Goal: Check status: Check status

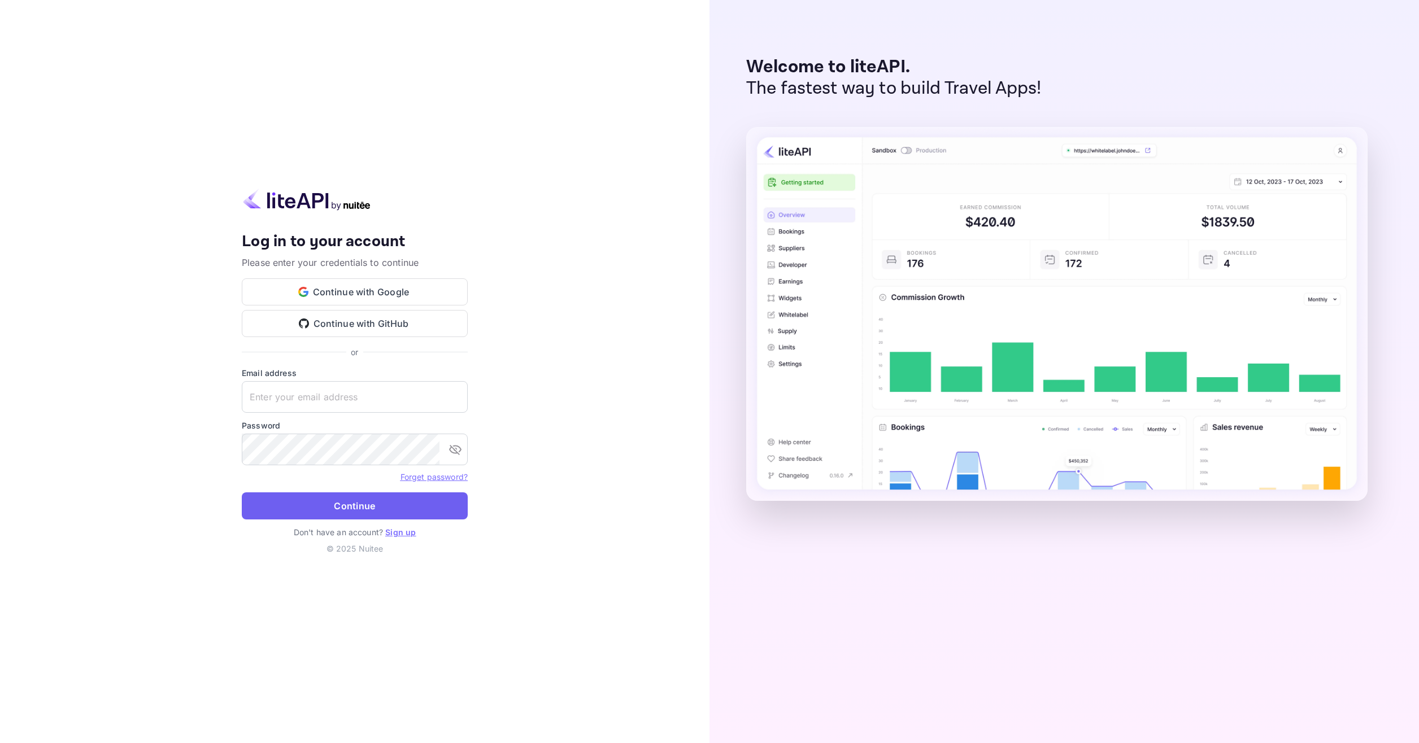
type input "[EMAIL_ADDRESS][DOMAIN_NAME]"
click at [392, 507] on button "Continue" at bounding box center [355, 505] width 226 height 27
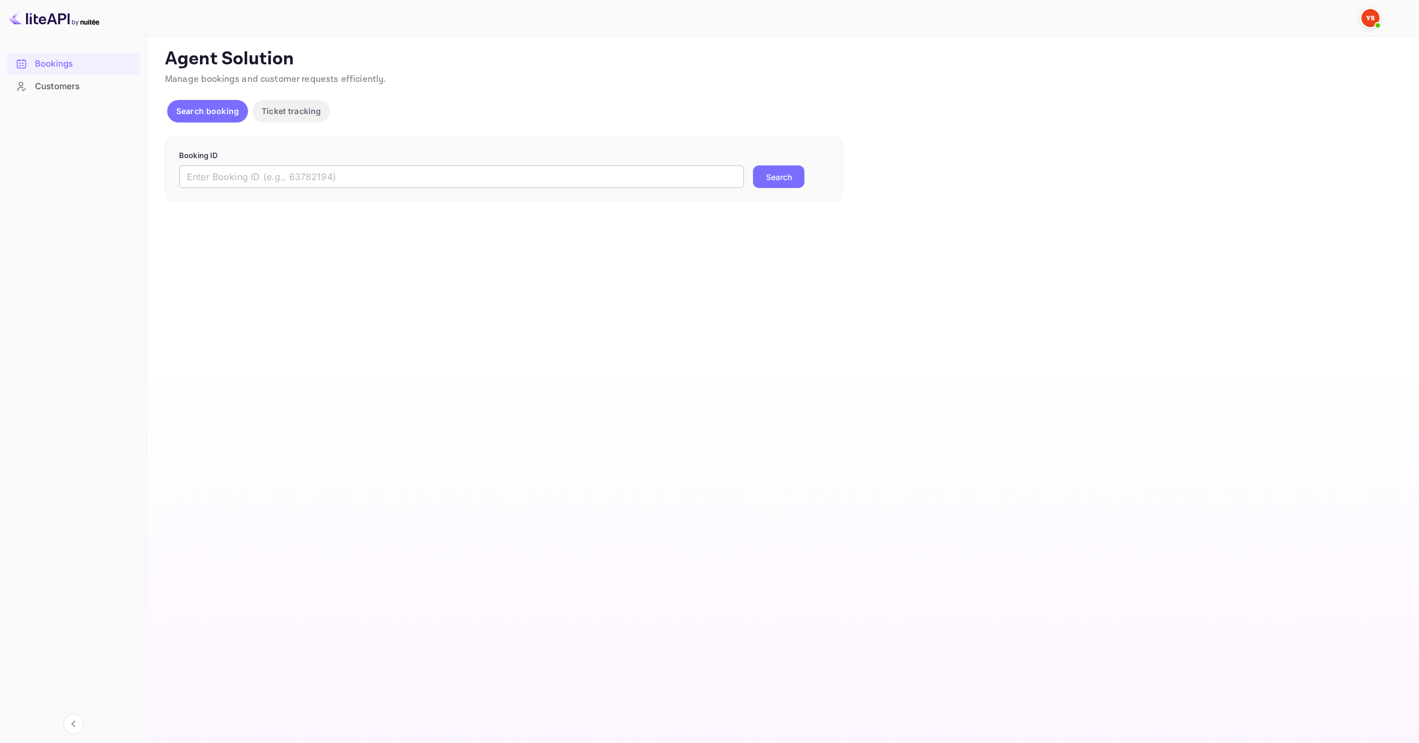
click at [385, 173] on input "text" at bounding box center [461, 176] width 565 height 23
paste input "9783200"
type input "9783200"
click at [754, 182] on button "Search" at bounding box center [778, 176] width 51 height 23
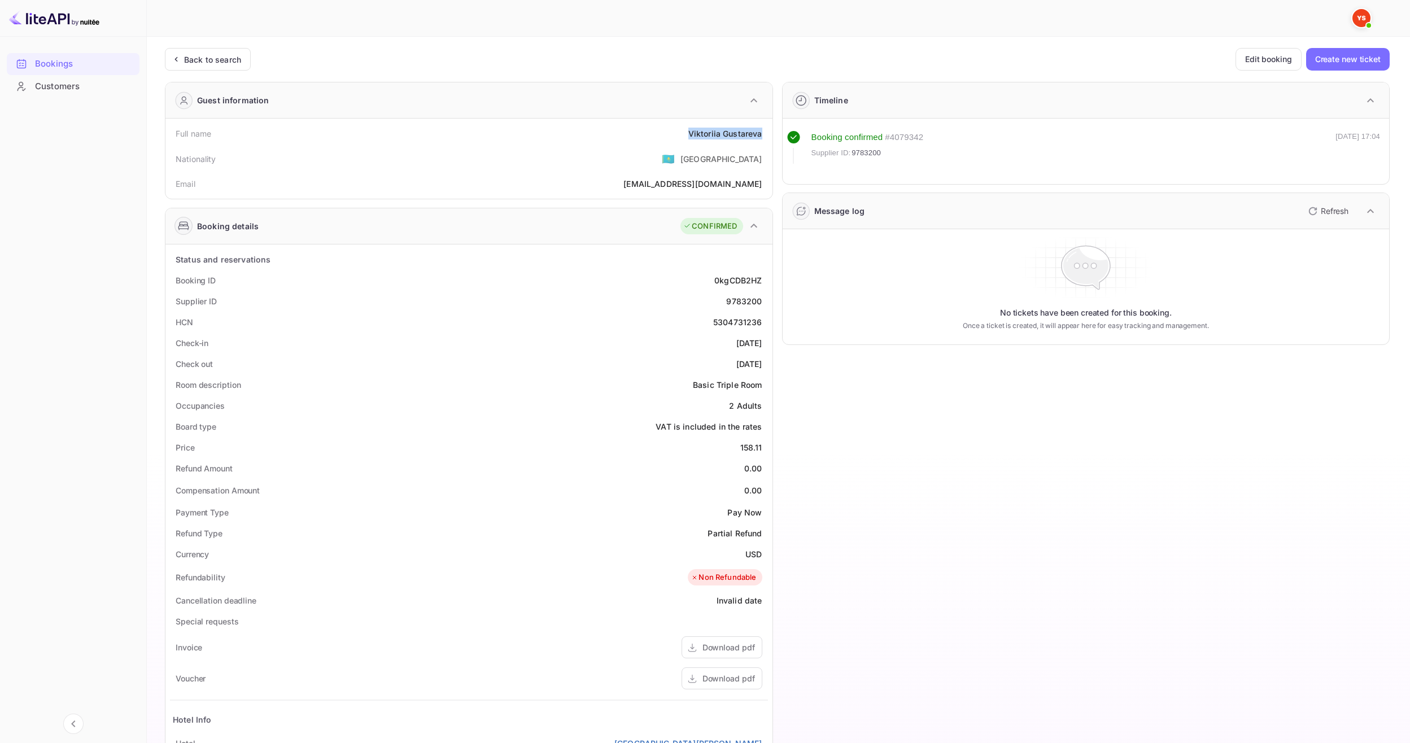
drag, startPoint x: 703, startPoint y: 133, endPoint x: 769, endPoint y: 131, distance: 66.7
click at [769, 131] on div "Full name [PERSON_NAME] Nationality 🇰🇿 [DEMOGRAPHIC_DATA] Email [EMAIL_ADDRESS]…" at bounding box center [468, 159] width 607 height 80
copy div "[PERSON_NAME]"
drag, startPoint x: 742, startPoint y: 445, endPoint x: 762, endPoint y: 447, distance: 19.9
click at [762, 447] on div "158.11" at bounding box center [751, 448] width 22 height 12
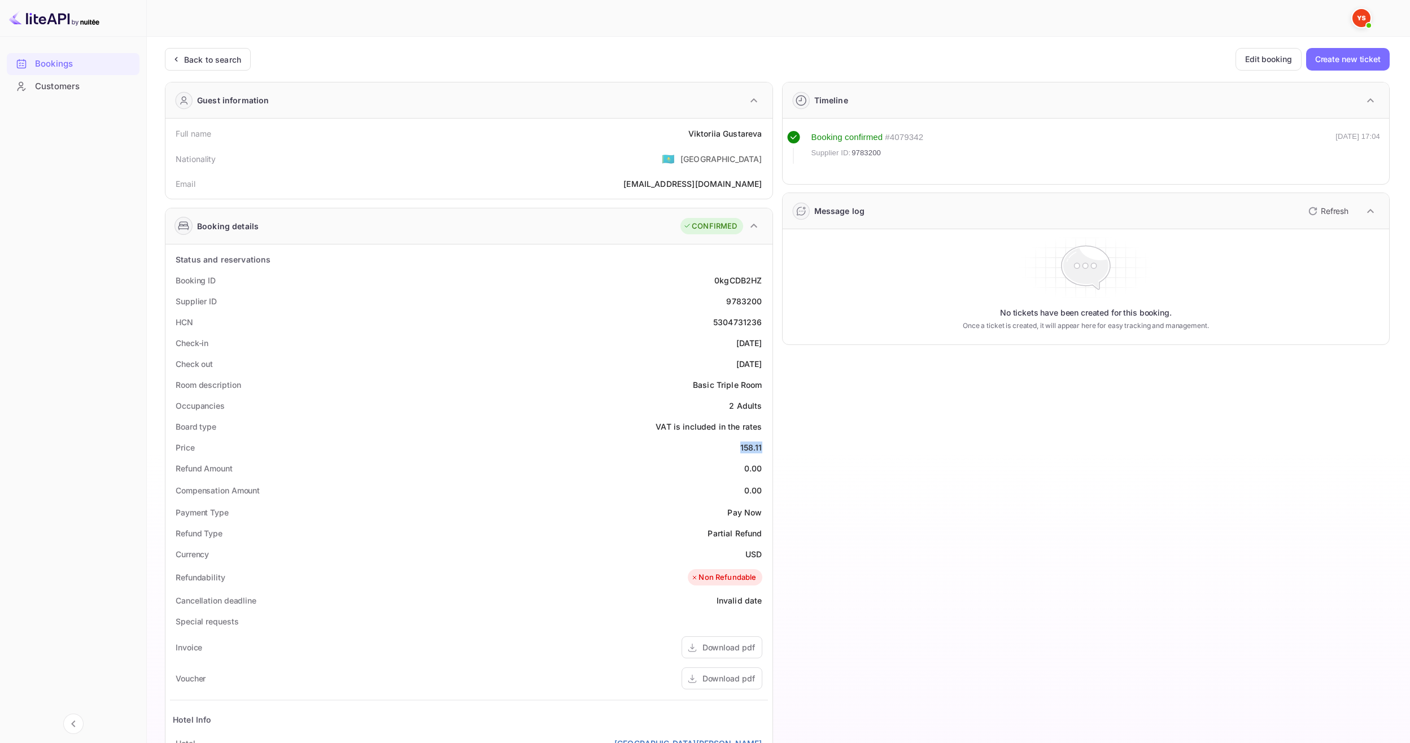
copy div "158.11"
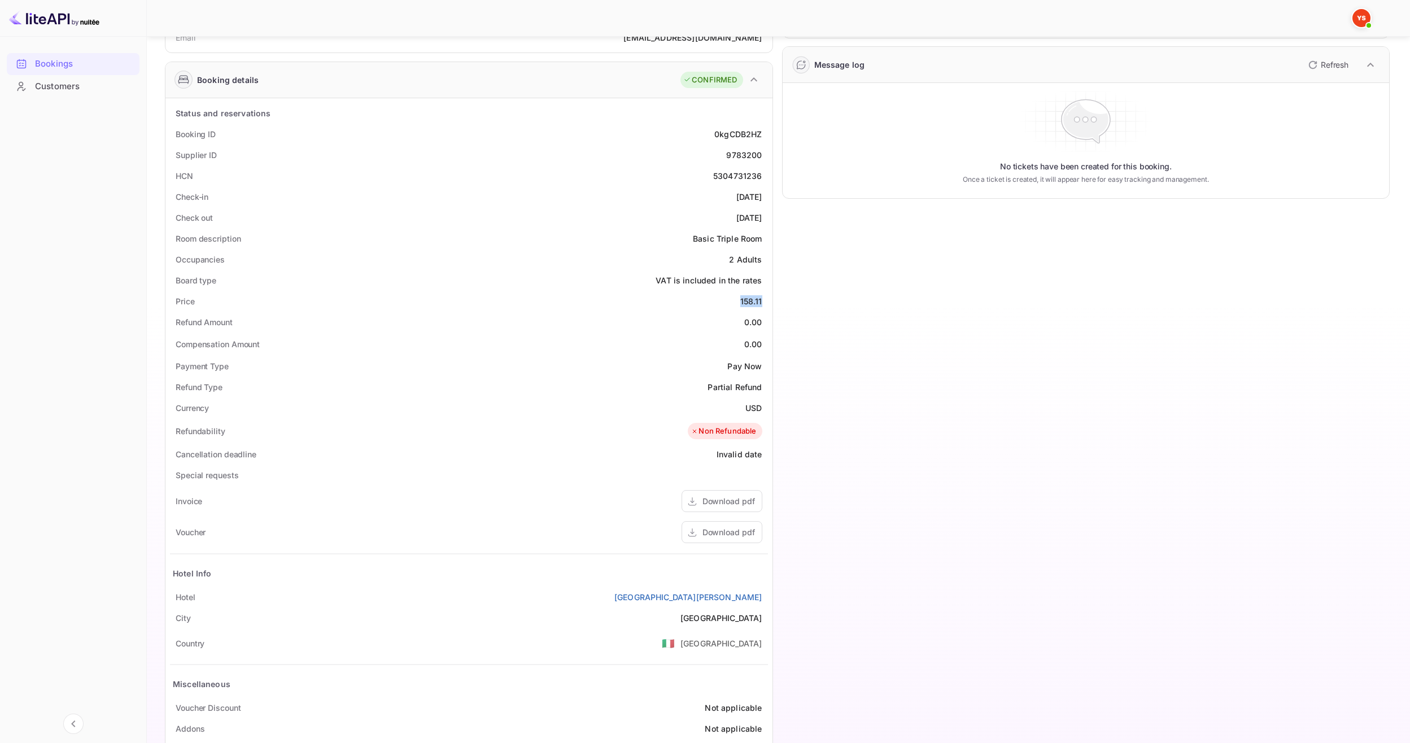
scroll to position [190, 0]
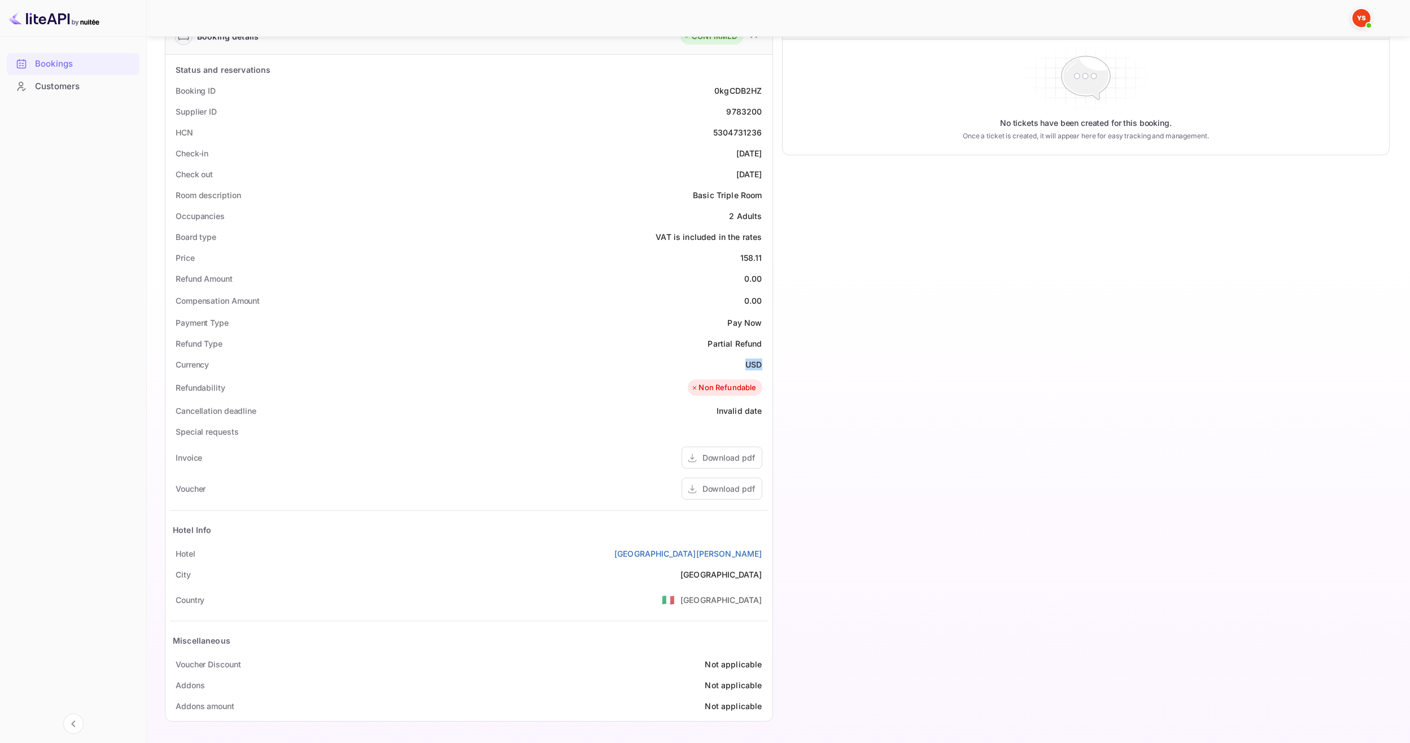
drag, startPoint x: 753, startPoint y: 363, endPoint x: 765, endPoint y: 361, distance: 11.5
click at [765, 361] on div "Currency USD" at bounding box center [469, 364] width 598 height 21
copy div "USD"
